Goal: Contribute content

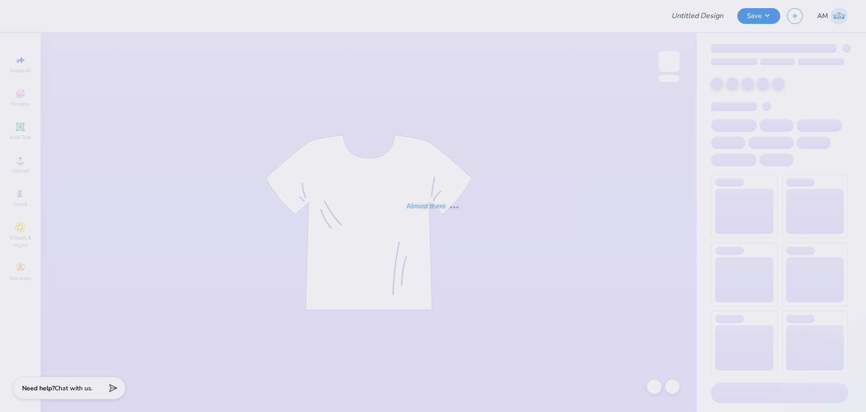
type input "The [GEOGRAPHIC_DATA][US_STATE] : [PERSON_NAME]"
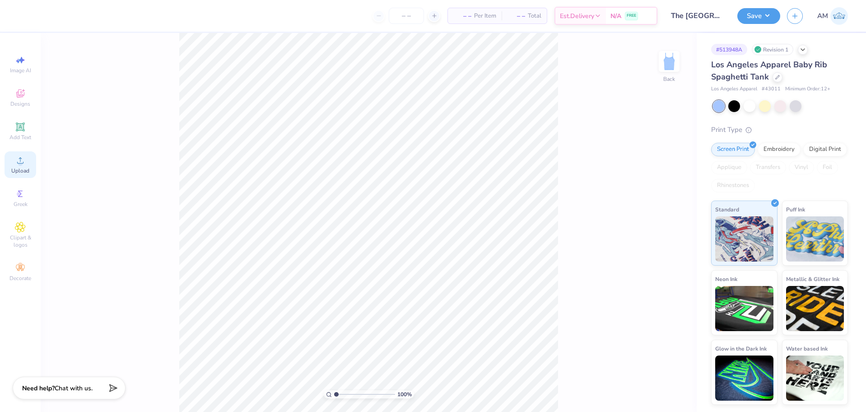
click at [15, 167] on div "Upload" at bounding box center [21, 164] width 32 height 27
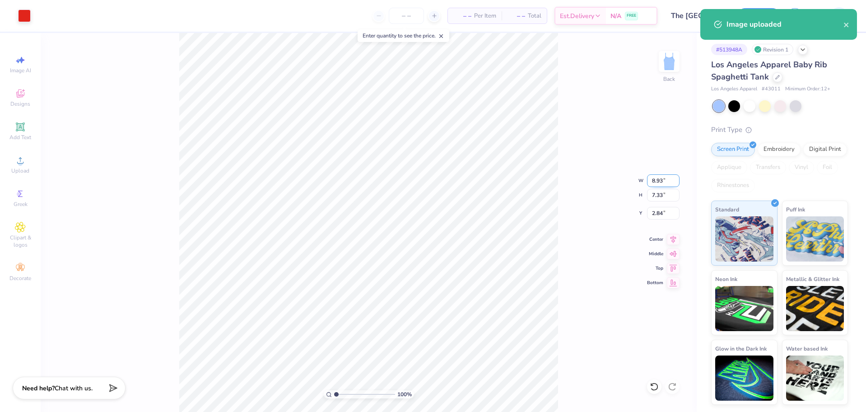
click at [654, 181] on input "8.93" at bounding box center [663, 180] width 33 height 13
type input "7.00"
type input "5.74"
click at [658, 210] on input "3.63" at bounding box center [663, 213] width 33 height 13
type input "2.00"
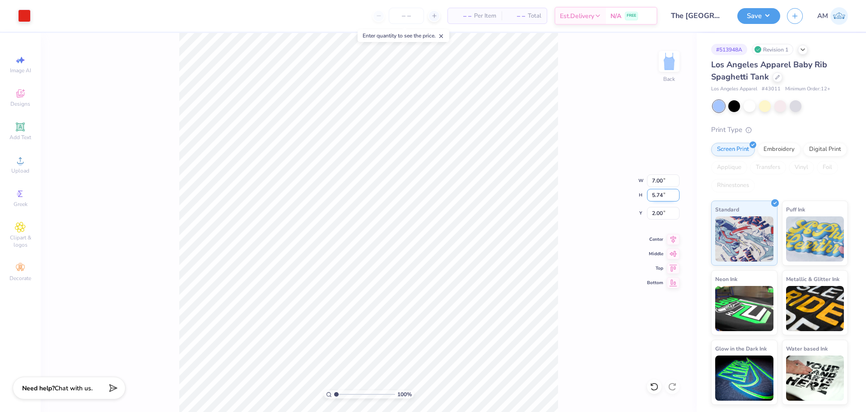
click at [655, 196] on input "5.74" at bounding box center [663, 195] width 33 height 13
type input "4"
type input "4.87"
type input "4.00"
click at [659, 215] on input "2.87" at bounding box center [663, 213] width 33 height 13
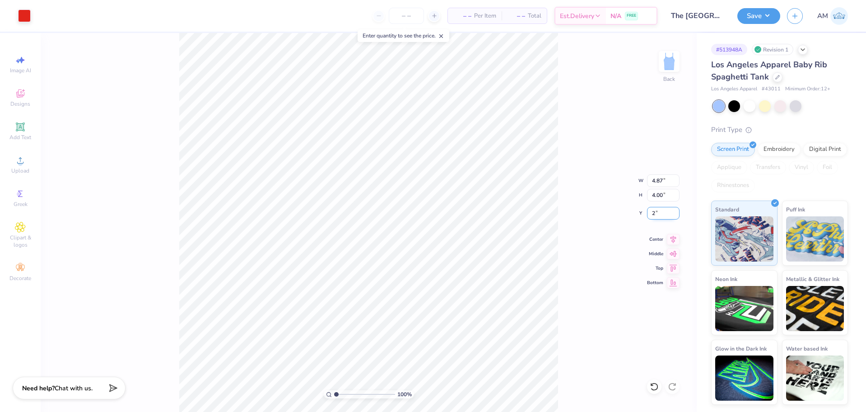
type input "2.00"
click at [670, 241] on icon at bounding box center [673, 238] width 13 height 11
click at [580, 238] on div "100 % Back W 4.87 4.87 " H 4.00 4.00 " Y 2.00 2.00 " Center Middle Top Bottom" at bounding box center [369, 222] width 656 height 379
click at [422, 328] on li "Ungroup" at bounding box center [430, 331] width 71 height 18
type input "10"
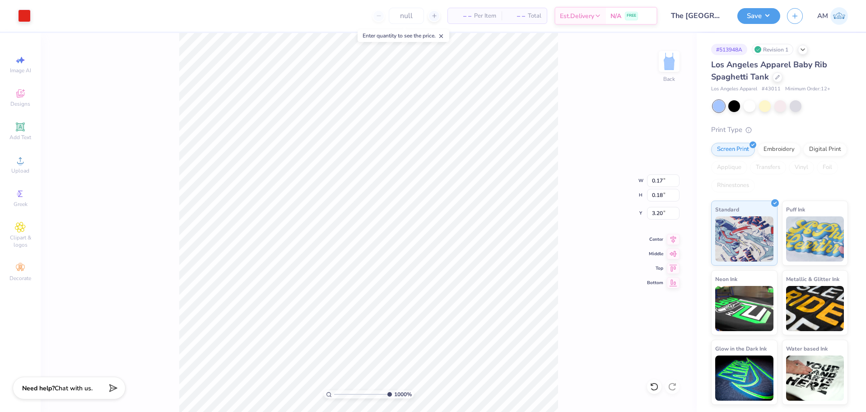
type input "3.18"
type input "10"
type input "0.17"
type input "0.18"
type input "3.20"
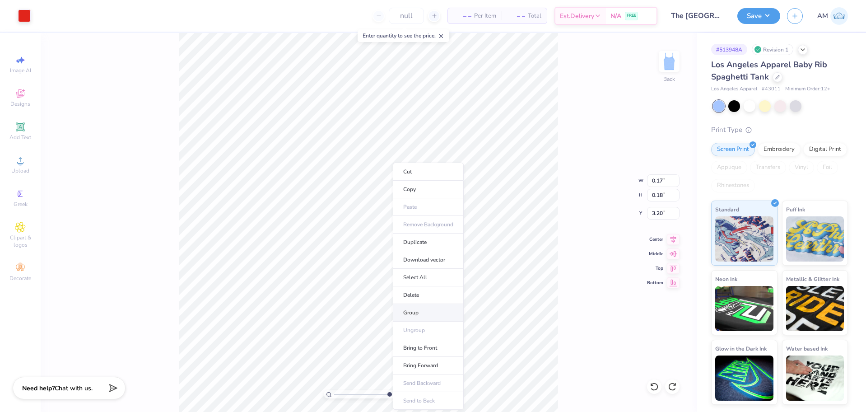
click at [413, 310] on li "Group" at bounding box center [428, 313] width 71 height 18
type input "10"
click at [659, 179] on input "0.17" at bounding box center [663, 180] width 33 height 13
type input ".2"
type input "10"
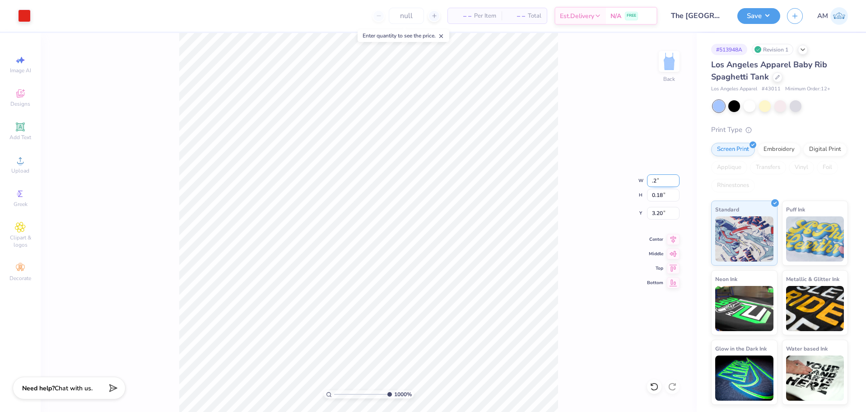
click at [656, 182] on input ".2" at bounding box center [663, 180] width 33 height 13
type input "0.20"
type input "10"
type input "0.20"
type input "3.19"
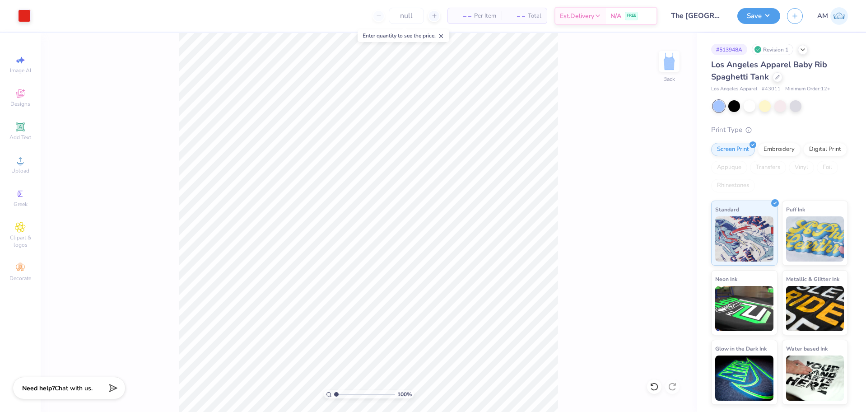
type input "1"
click at [395, 316] on li "Group" at bounding box center [406, 313] width 71 height 18
click at [676, 240] on icon at bounding box center [673, 238] width 13 height 11
click at [772, 15] on button "Save" at bounding box center [759, 15] width 43 height 16
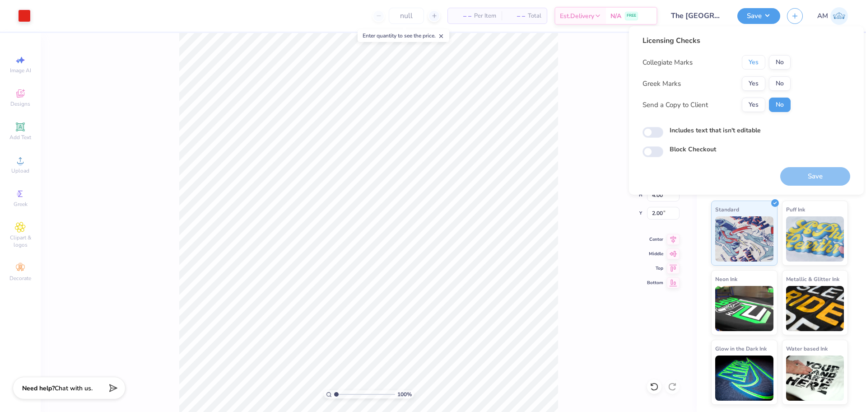
click at [755, 65] on button "Yes" at bounding box center [753, 62] width 23 height 14
click at [754, 87] on button "Yes" at bounding box center [753, 83] width 23 height 14
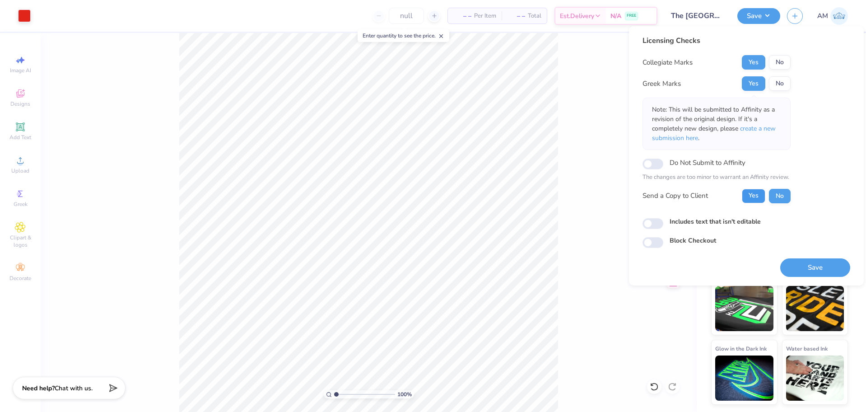
click at [754, 196] on button "Yes" at bounding box center [753, 196] width 23 height 14
click at [656, 224] on input "Includes text that isn't editable" at bounding box center [653, 223] width 21 height 11
checkbox input "true"
click at [832, 264] on button "Save" at bounding box center [815, 267] width 70 height 19
